Goal: Transaction & Acquisition: Subscribe to service/newsletter

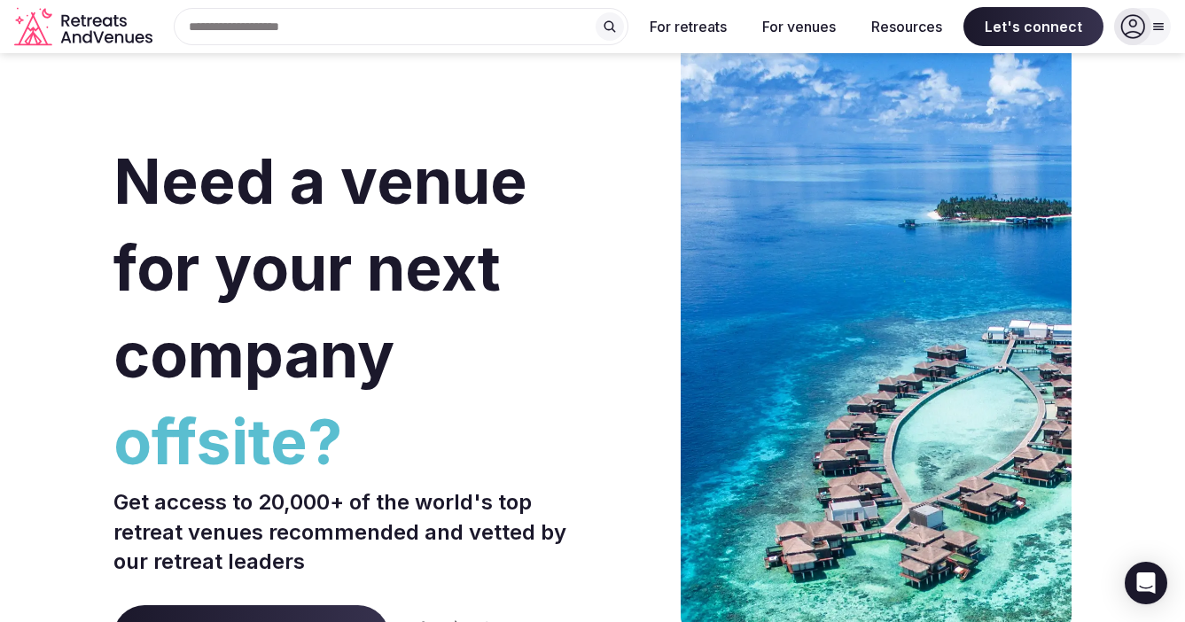
click at [1157, 29] on icon at bounding box center [1159, 27] width 10 height 6
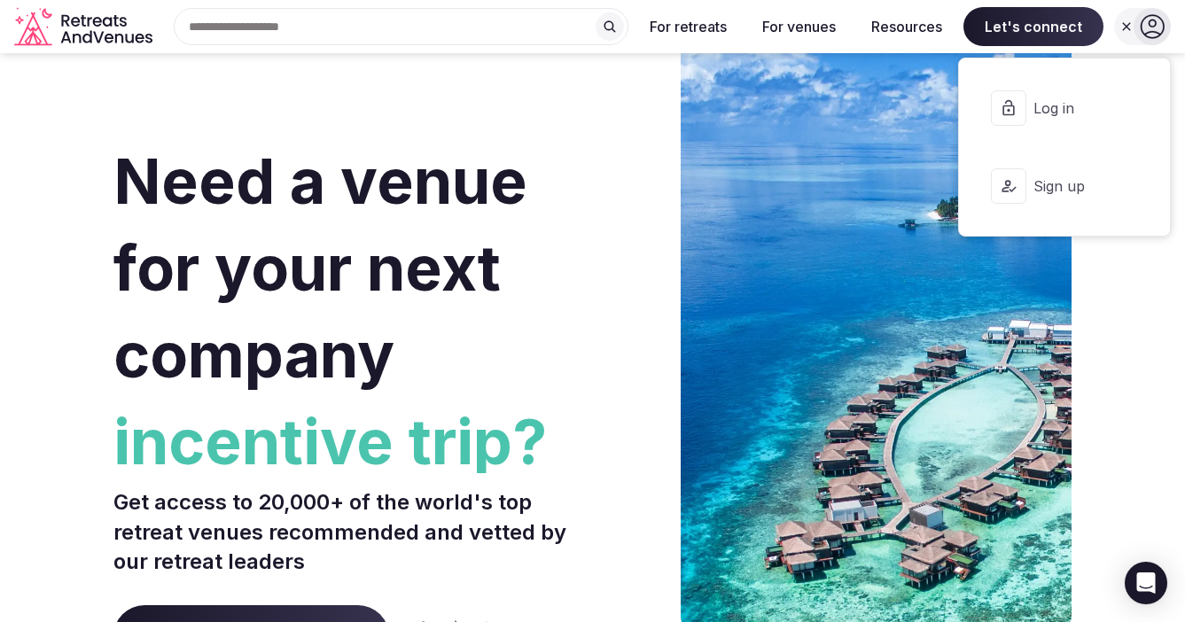
click at [1101, 295] on section "Need a venue for your next company incentive trip? Get access to 20,000+ of the…" at bounding box center [592, 530] width 1185 height 1068
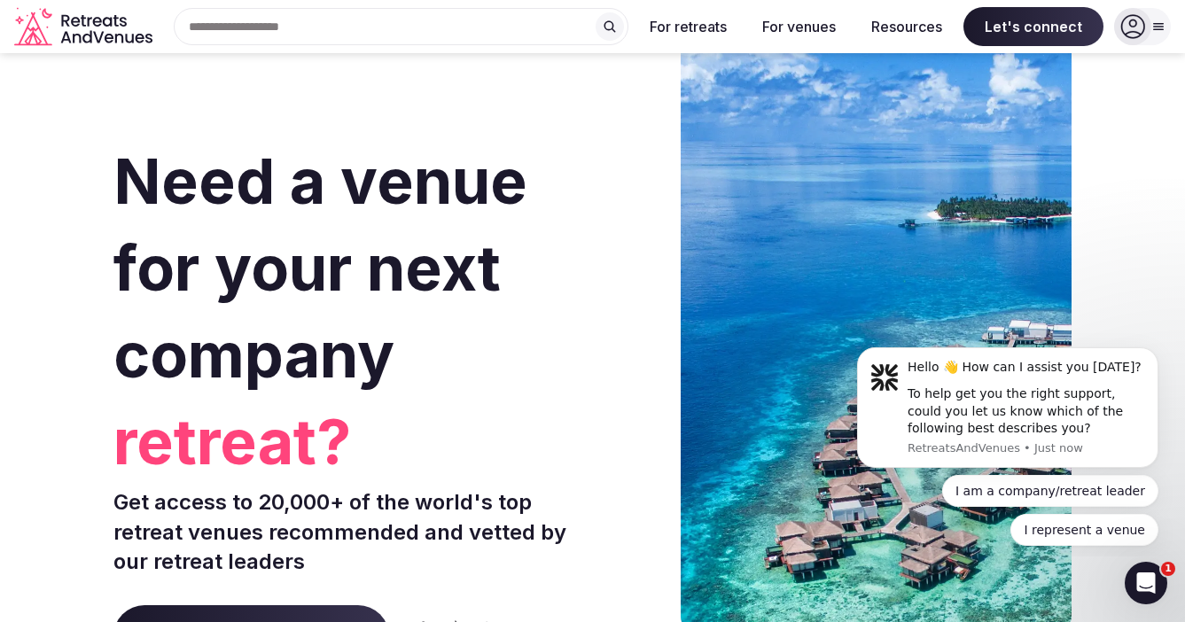
click at [1158, 27] on icon at bounding box center [1159, 27] width 14 height 14
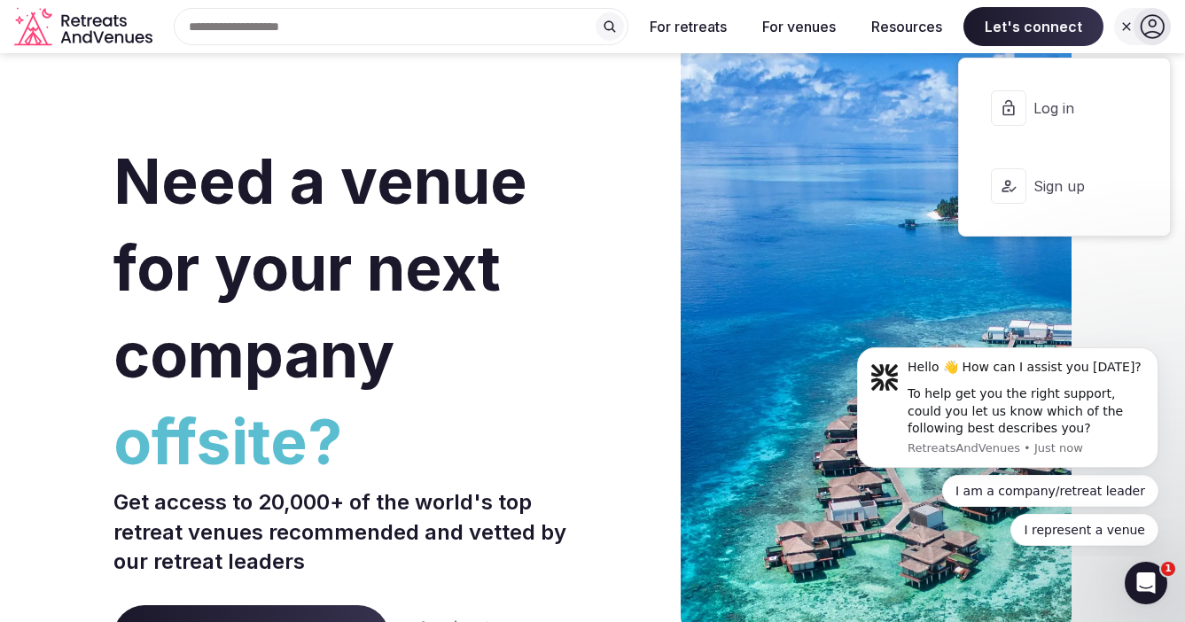
click at [1038, 185] on span "Sign up" at bounding box center [1076, 186] width 85 height 20
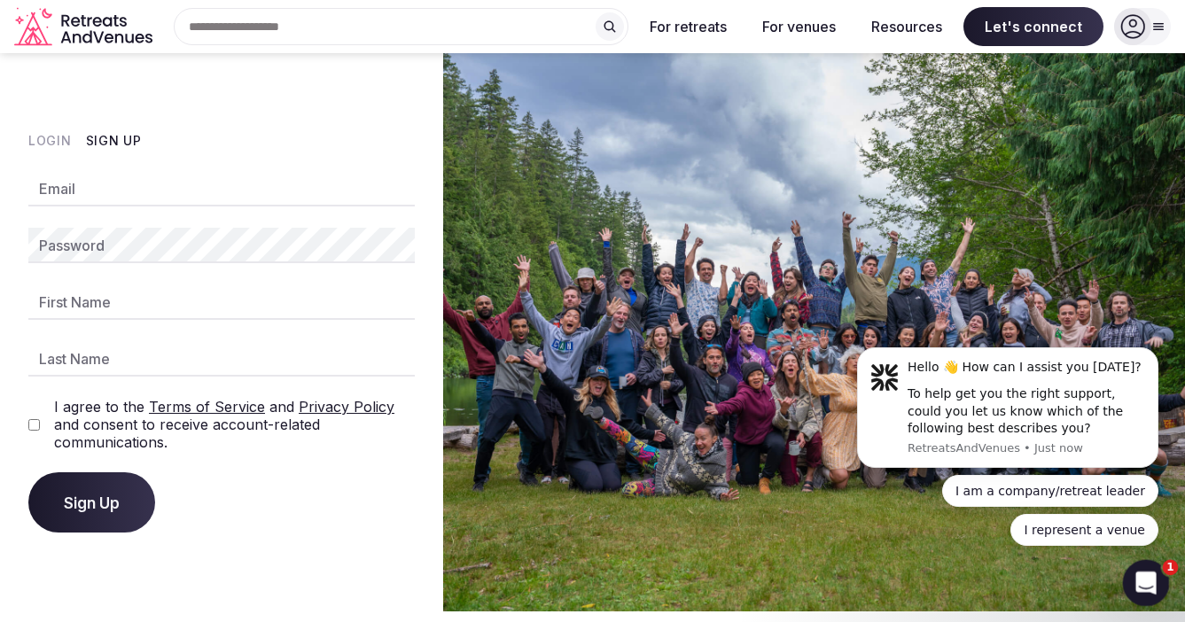
click at [1137, 568] on div "Open Intercom Messenger" at bounding box center [1143, 580] width 59 height 59
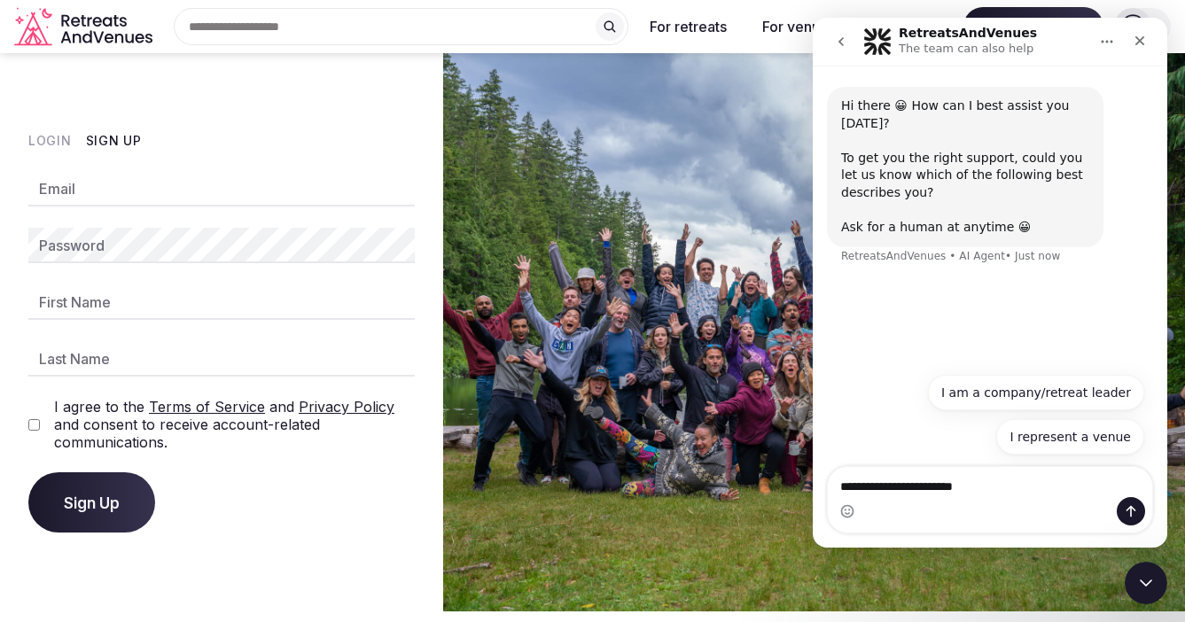
type textarea "**********"
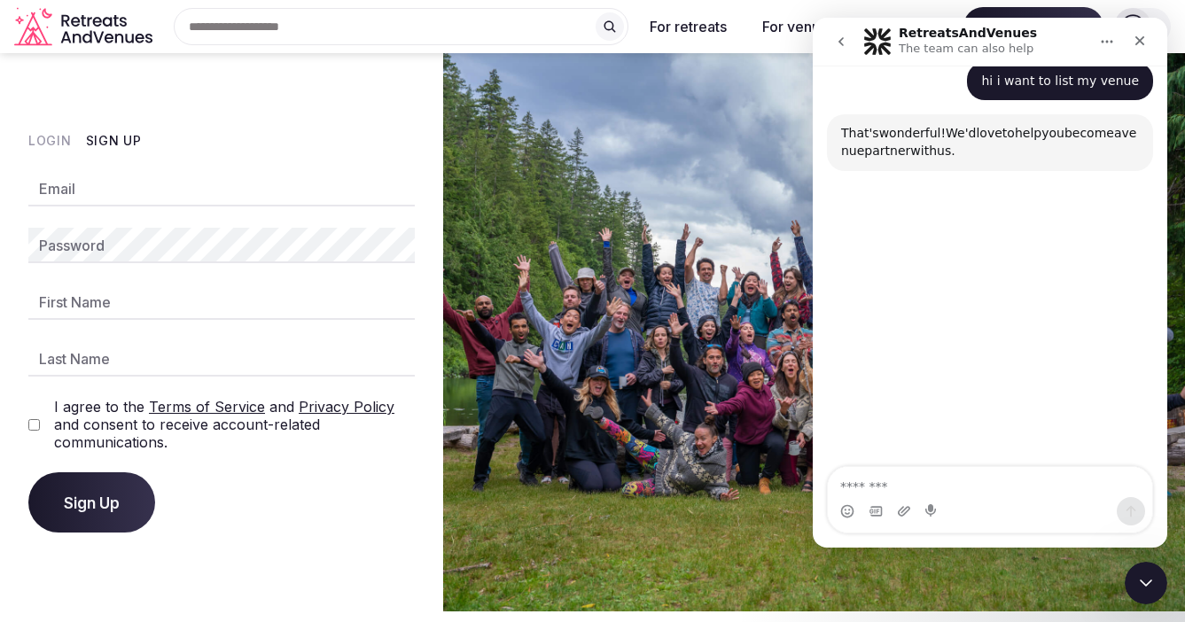
scroll to position [200, 0]
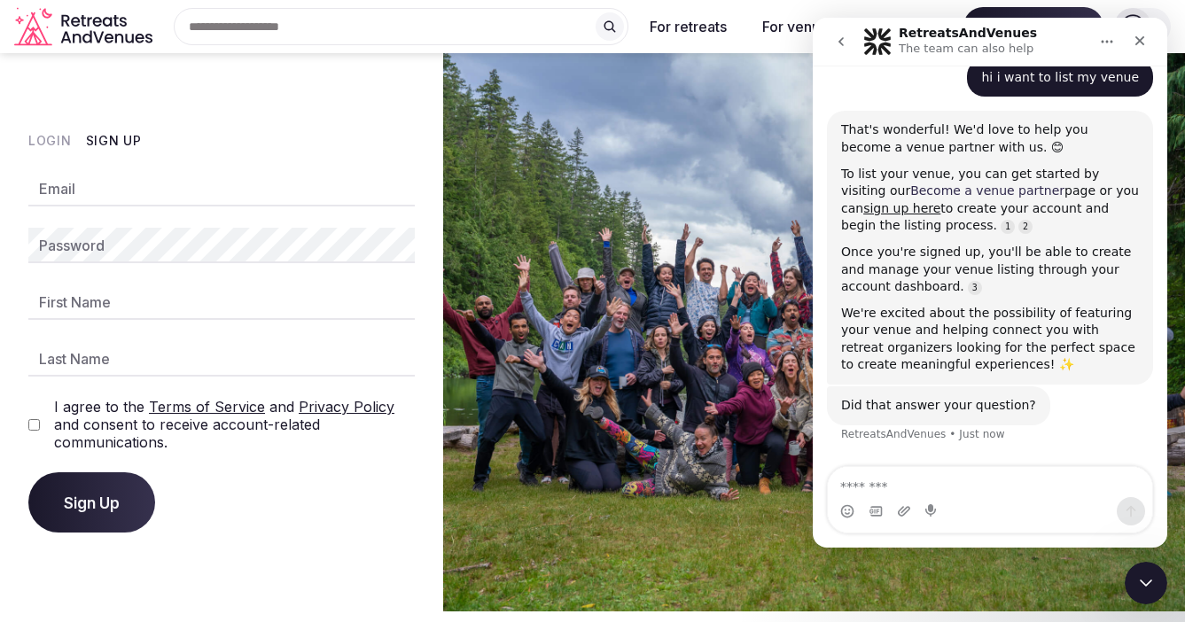
click at [966, 190] on link "Become a venue partner" at bounding box center [988, 191] width 154 height 14
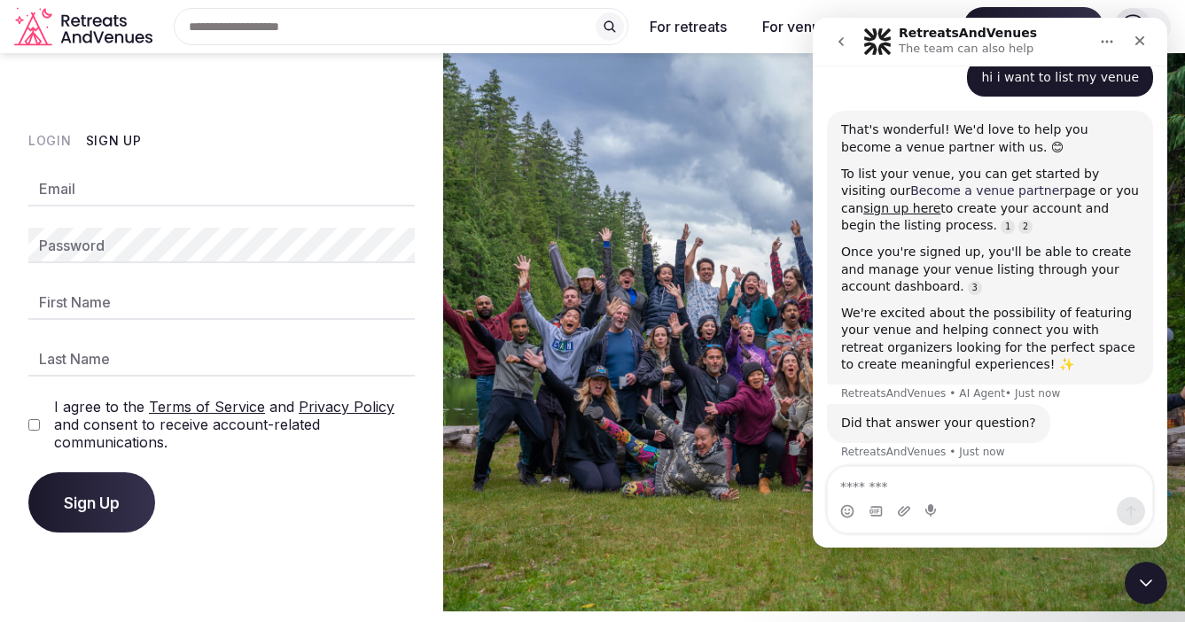
scroll to position [215, 0]
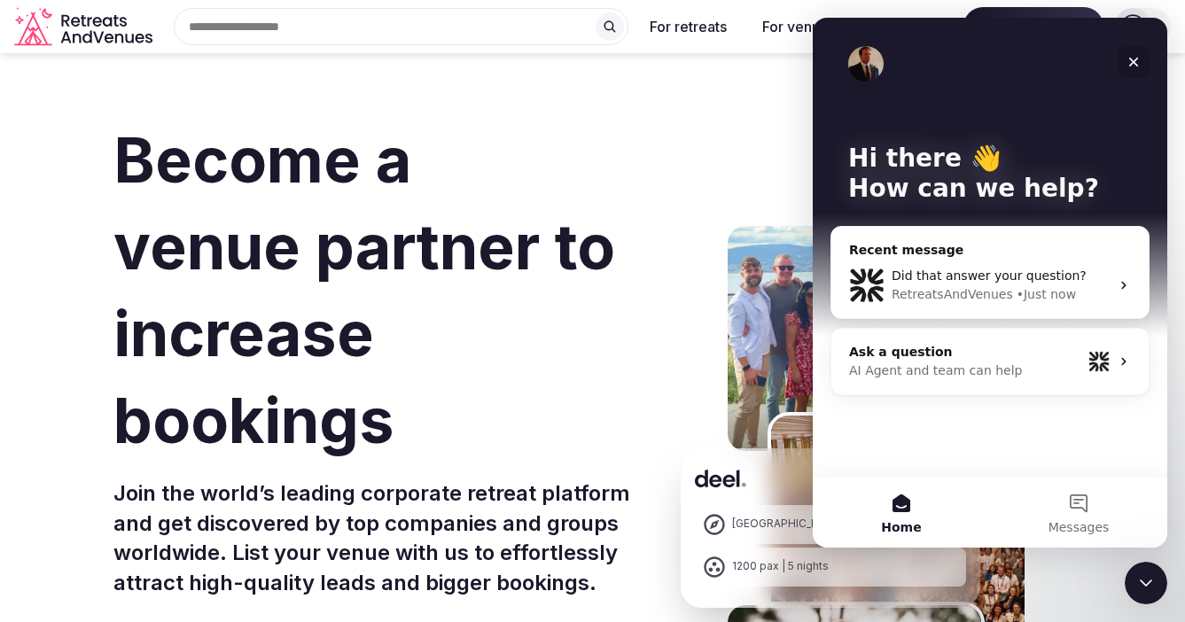
click at [1132, 63] on icon "Close" at bounding box center [1134, 63] width 10 height 10
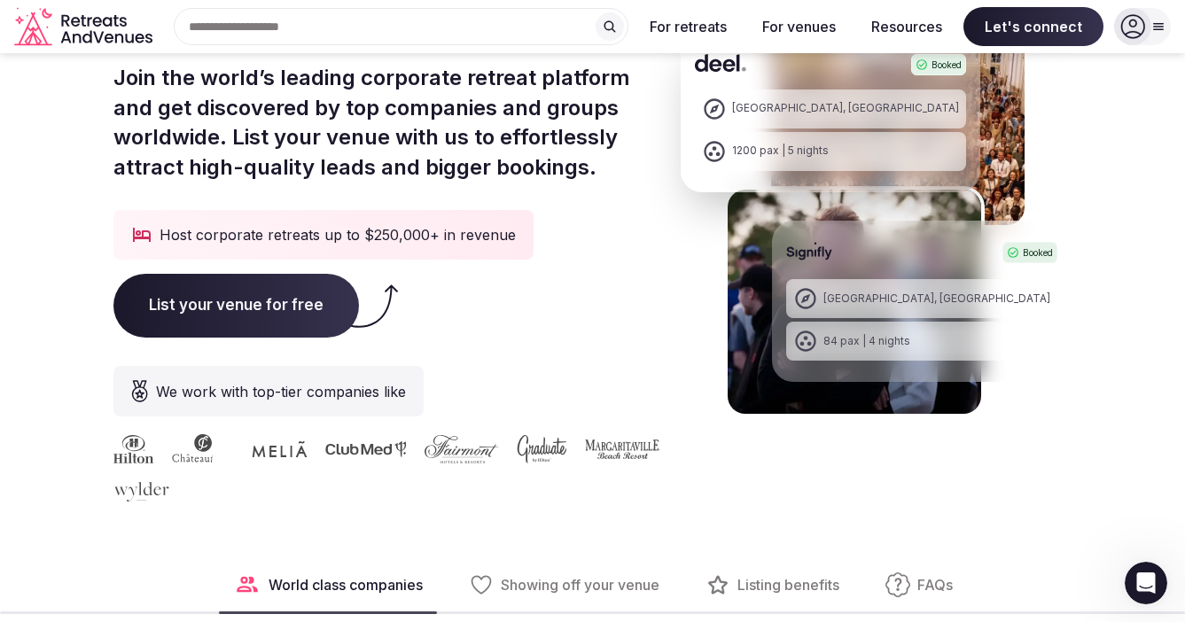
scroll to position [408, 0]
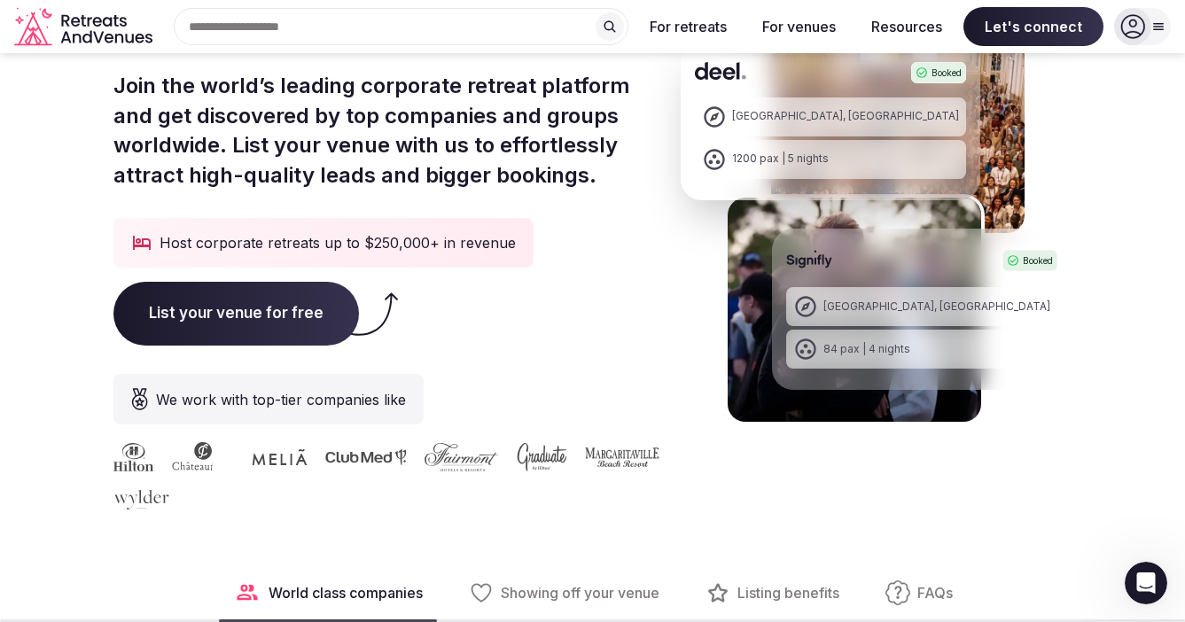
click at [238, 282] on span "List your venue for free" at bounding box center [236, 314] width 246 height 64
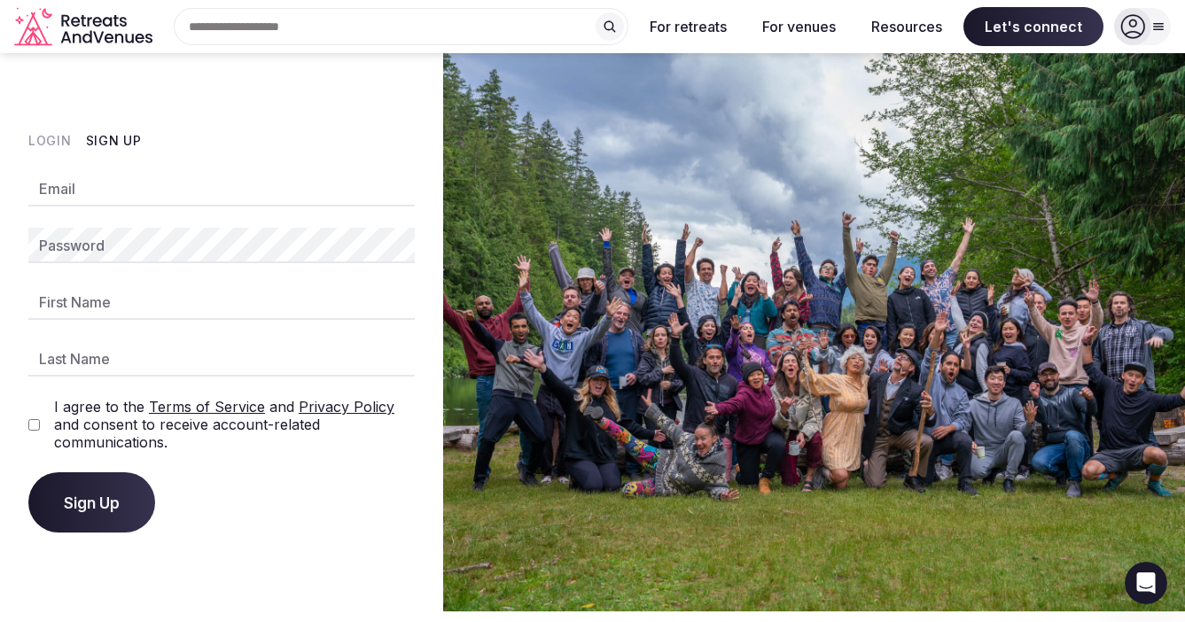
click at [70, 194] on div "Email" at bounding box center [221, 188] width 387 height 35
type input "**********"
type input "*****"
click at [87, 494] on span "Sign Up" at bounding box center [92, 503] width 56 height 18
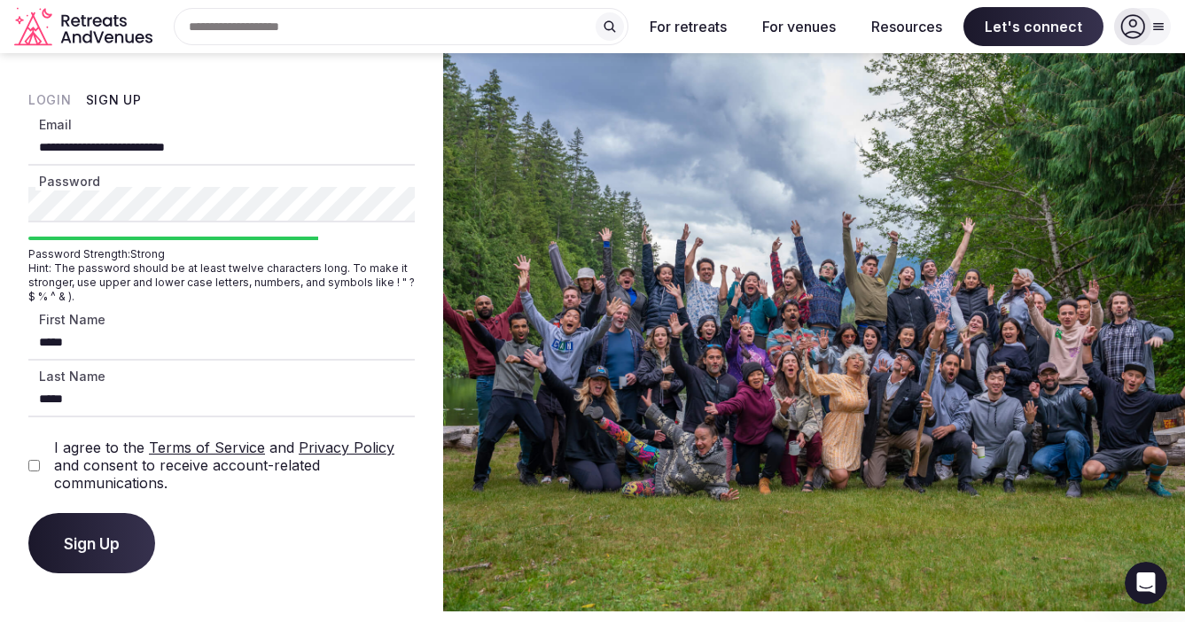
click at [108, 538] on span "Sign Up" at bounding box center [92, 544] width 56 height 18
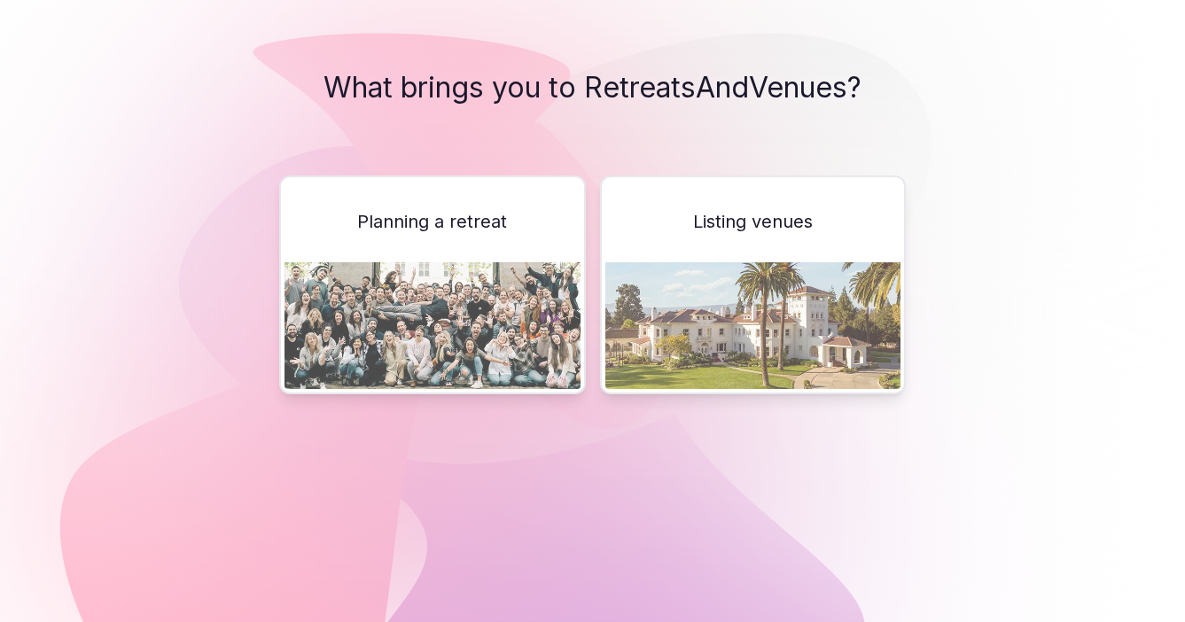
click at [747, 227] on span "Listing venues" at bounding box center [753, 221] width 120 height 25
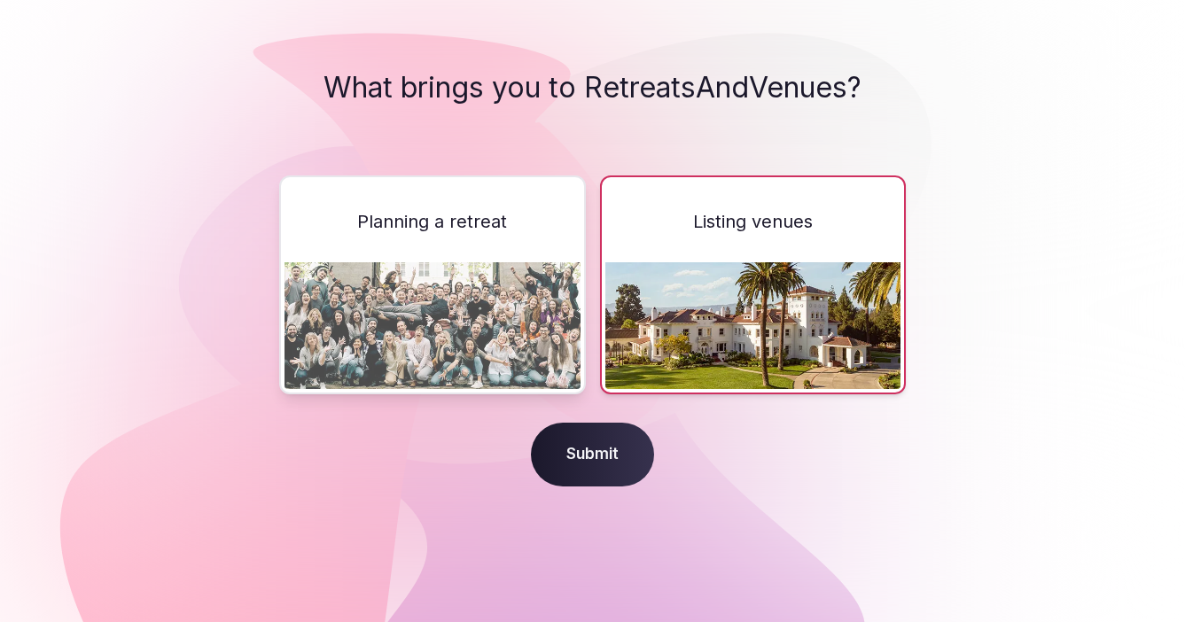
click at [589, 455] on span "Submit" at bounding box center [592, 455] width 123 height 64
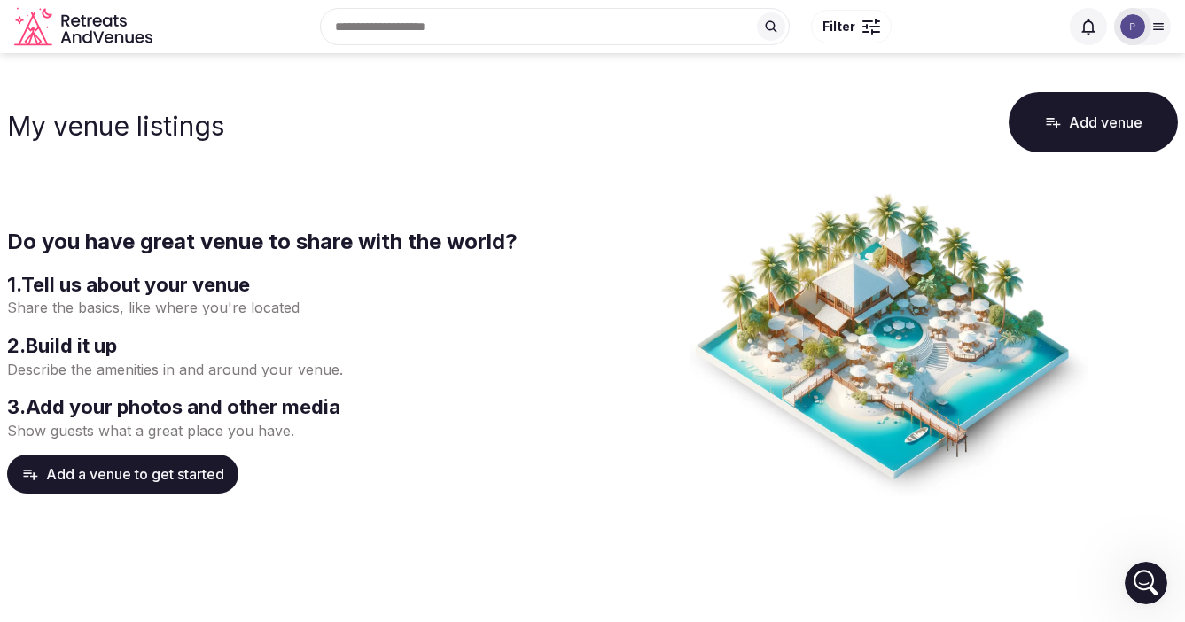
click at [78, 473] on button "Add a venue to get started" at bounding box center [122, 474] width 231 height 39
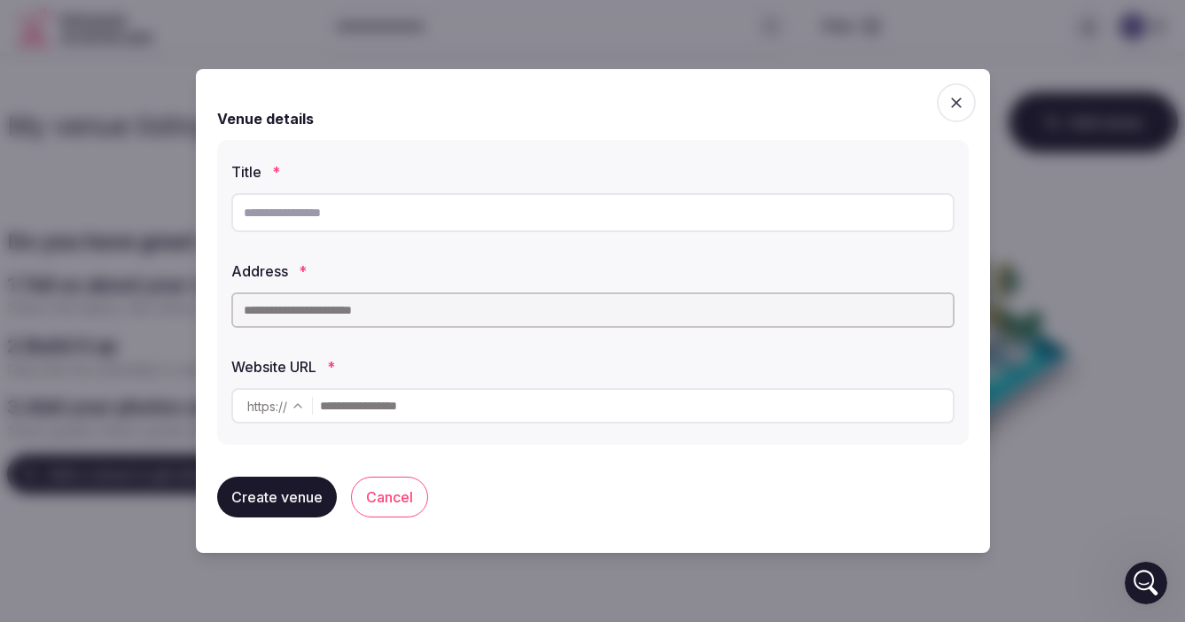
click at [954, 100] on icon "button" at bounding box center [956, 103] width 11 height 11
